Goal: Information Seeking & Learning: Learn about a topic

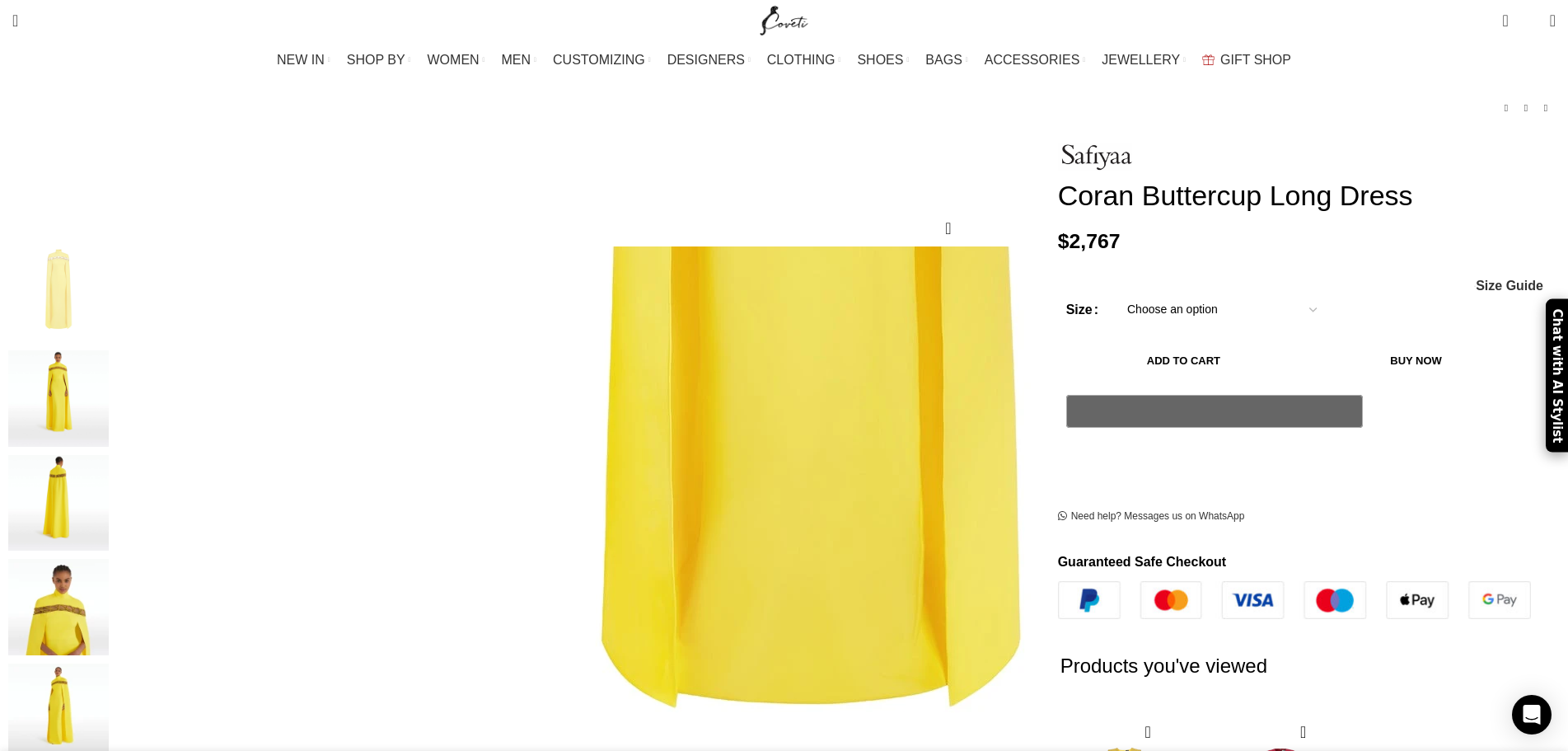
scroll to position [83, 0]
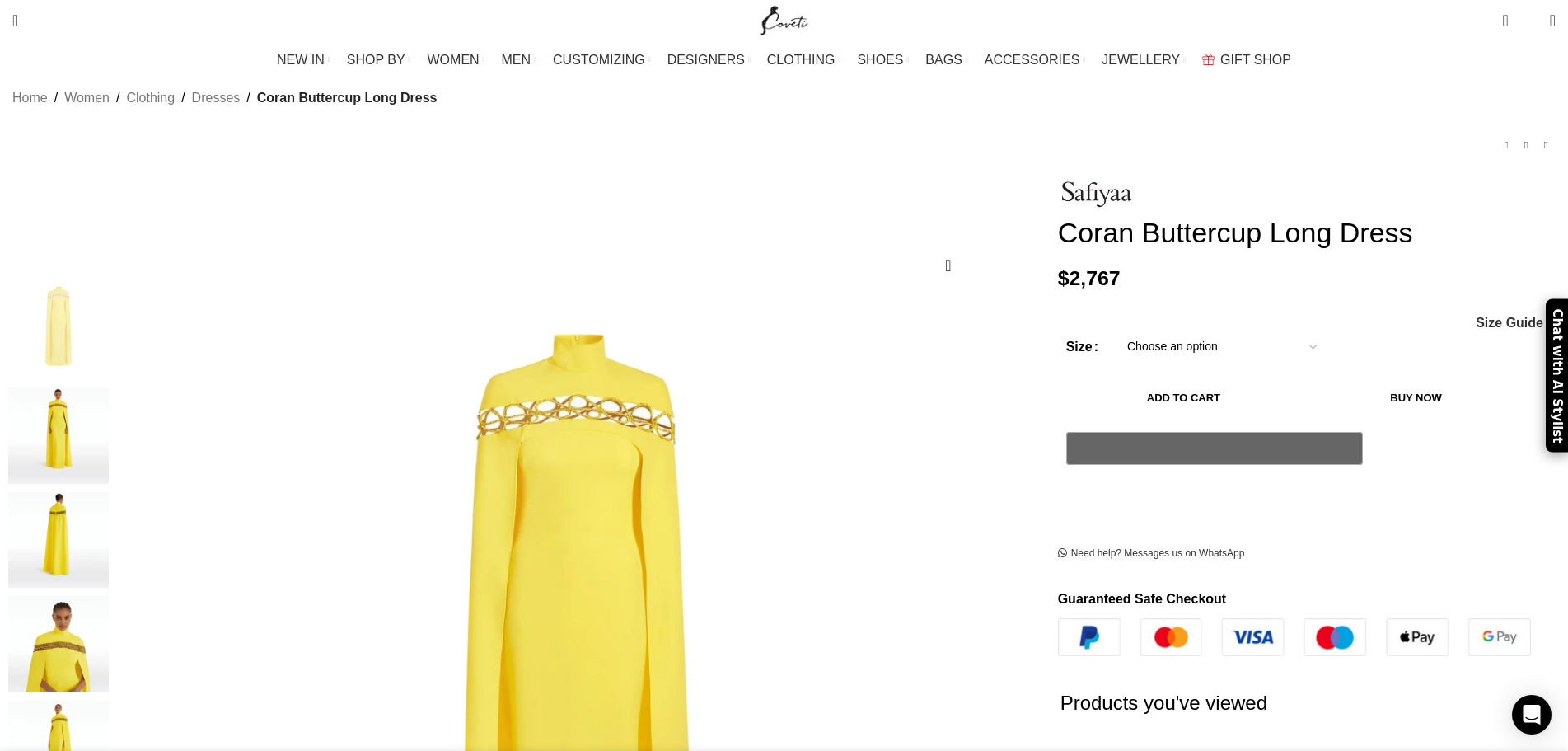
click at [109, 497] on img "3 / 5" at bounding box center [58, 540] width 101 height 97
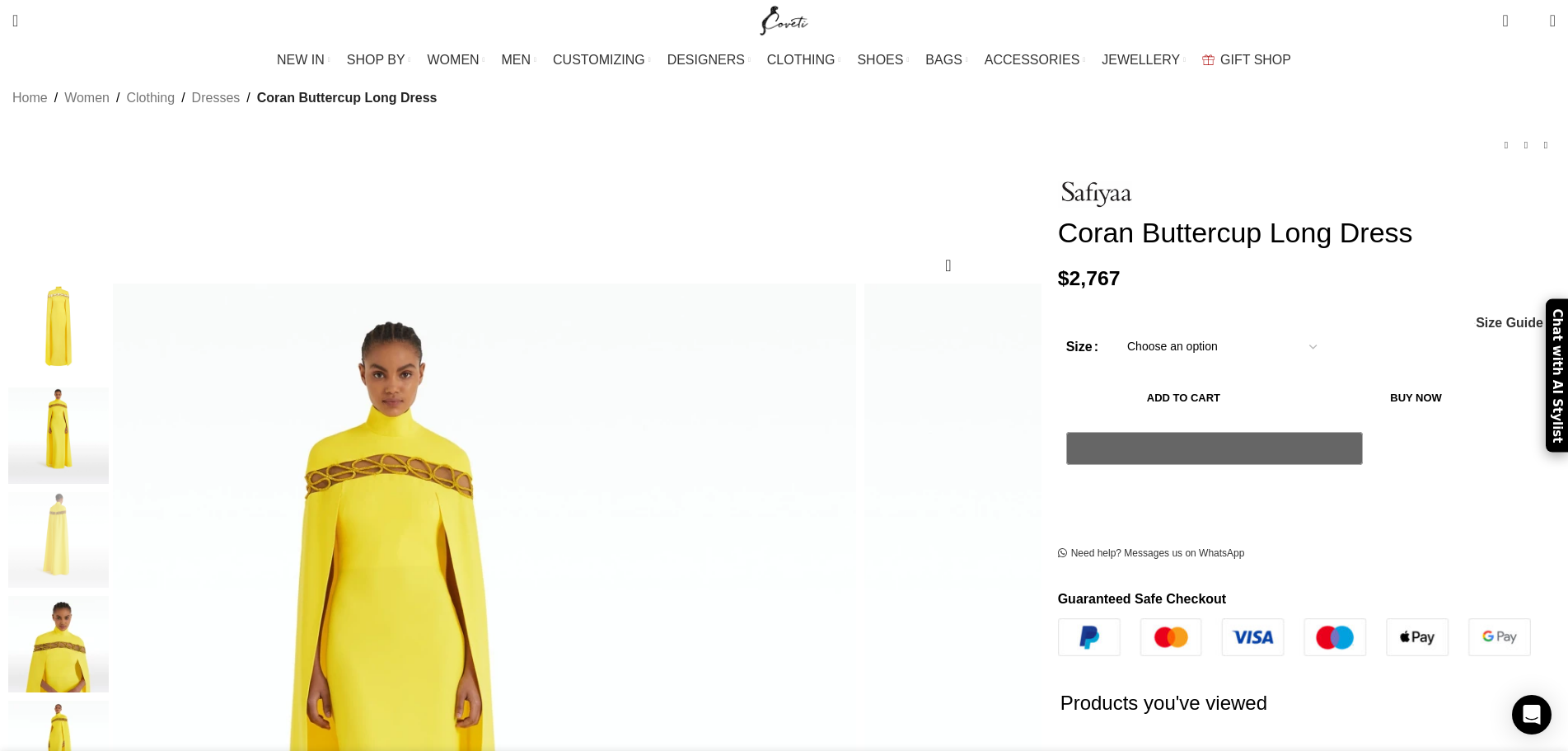
click at [109, 640] on img "4 / 5" at bounding box center [58, 644] width 101 height 97
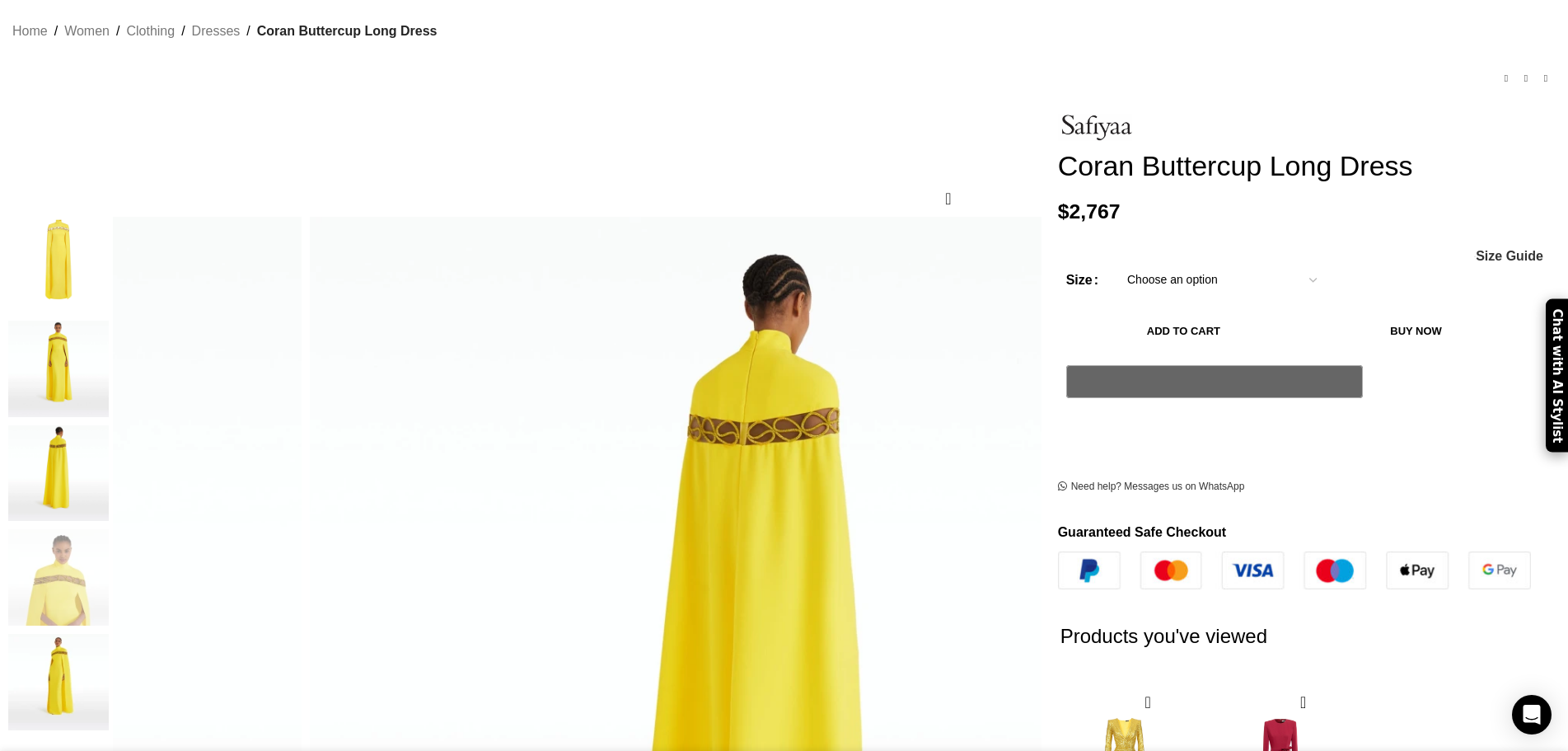
scroll to position [0, 0]
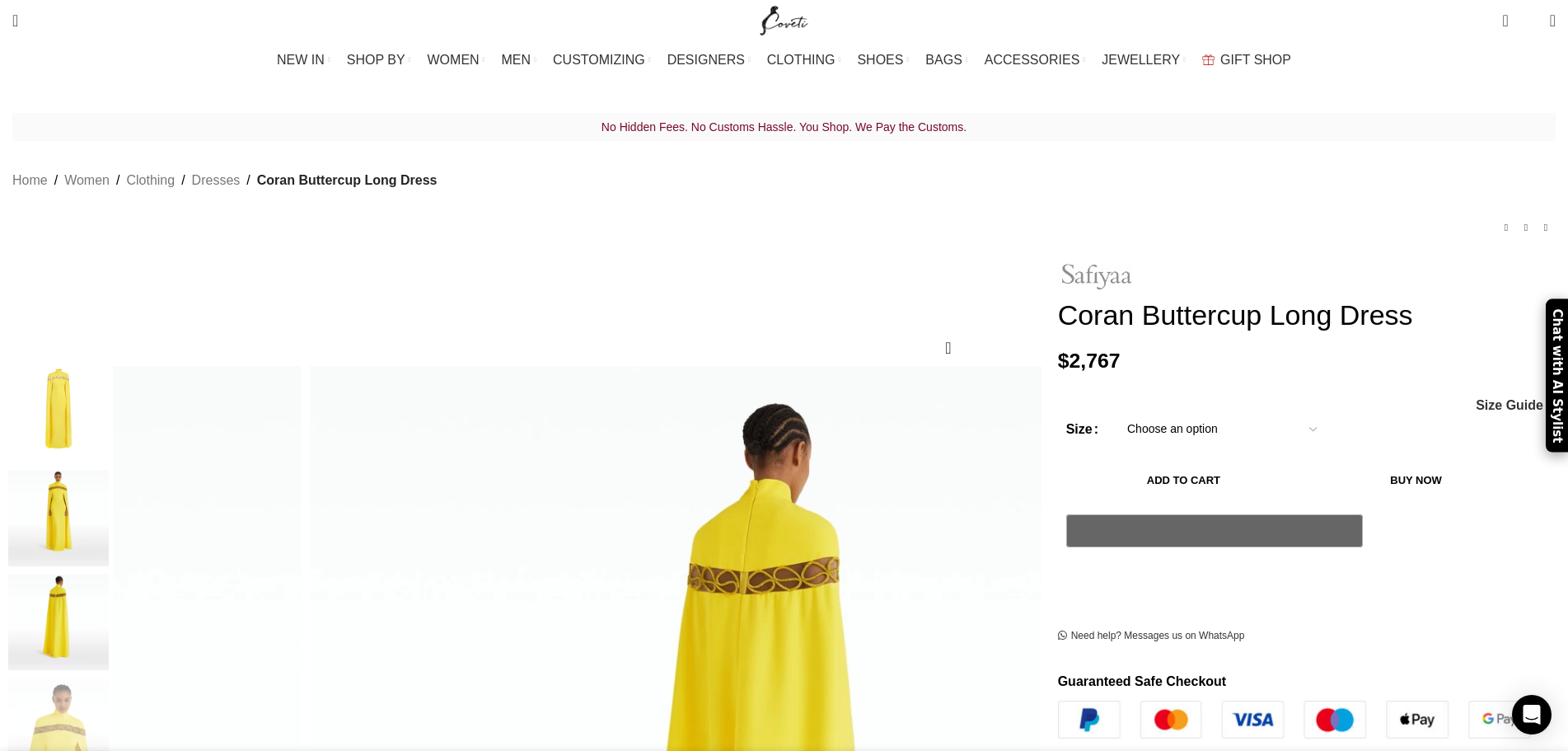
click at [1058, 263] on img at bounding box center [1095, 277] width 74 height 28
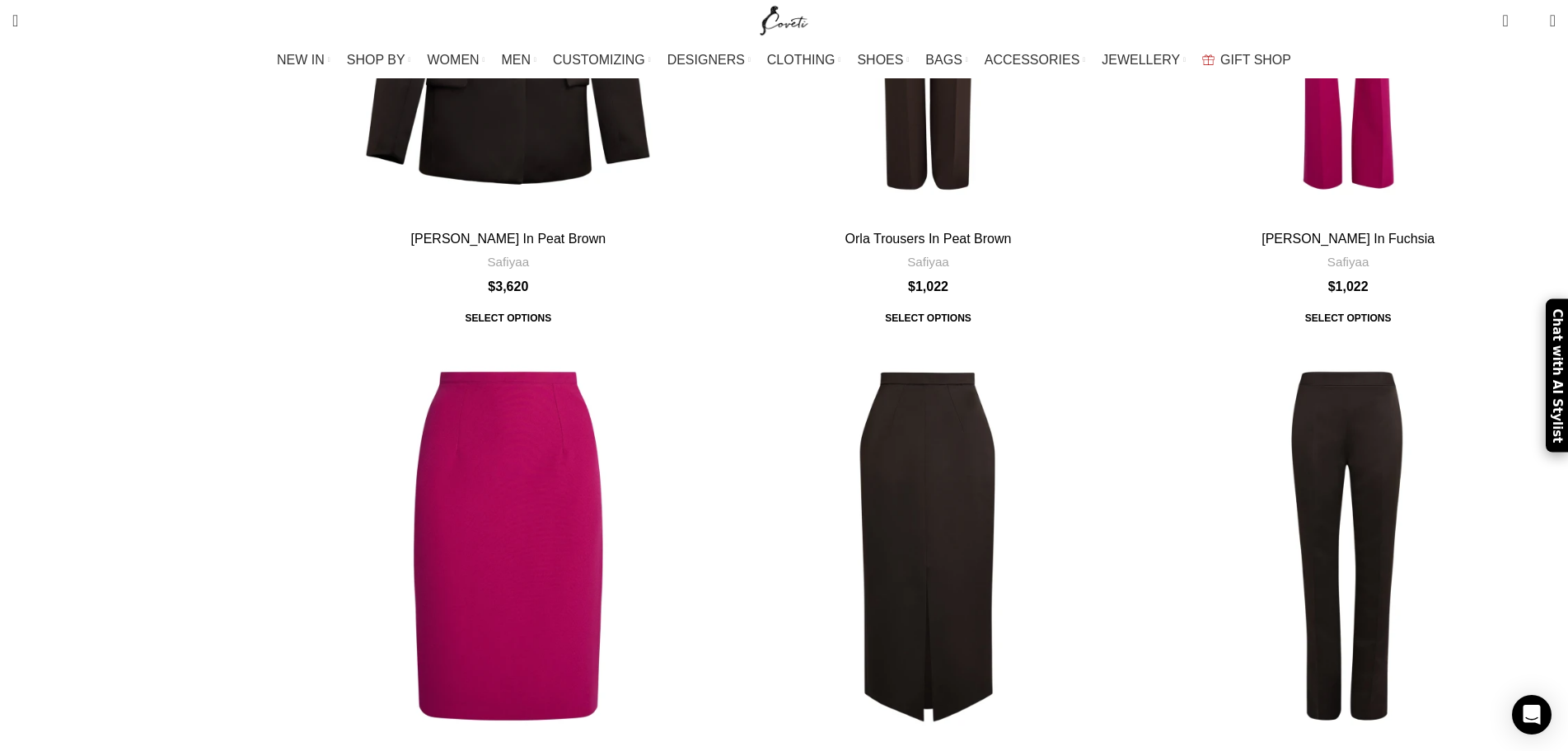
scroll to position [3875, 0]
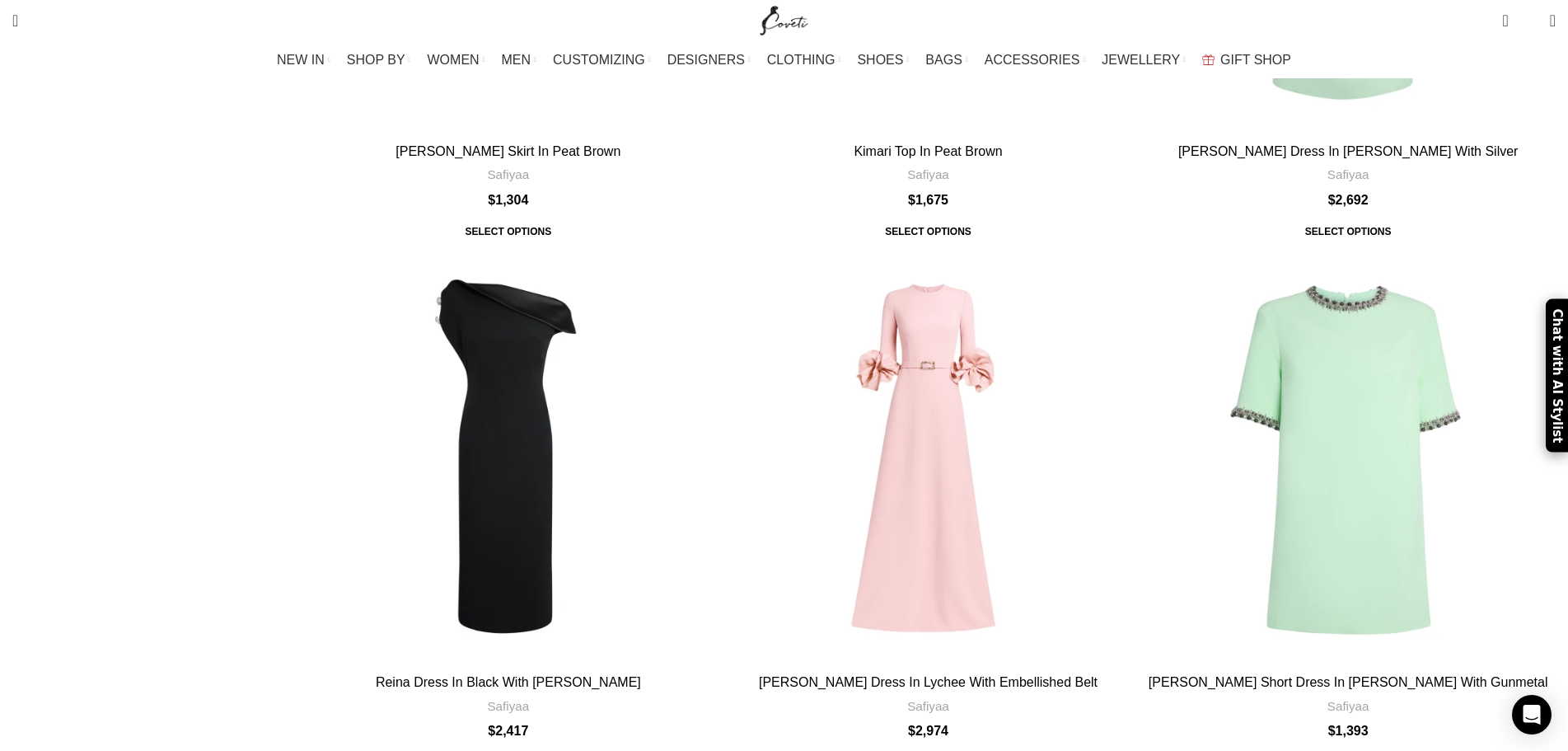
scroll to position [4961, 0]
